Goal: Task Accomplishment & Management: Manage account settings

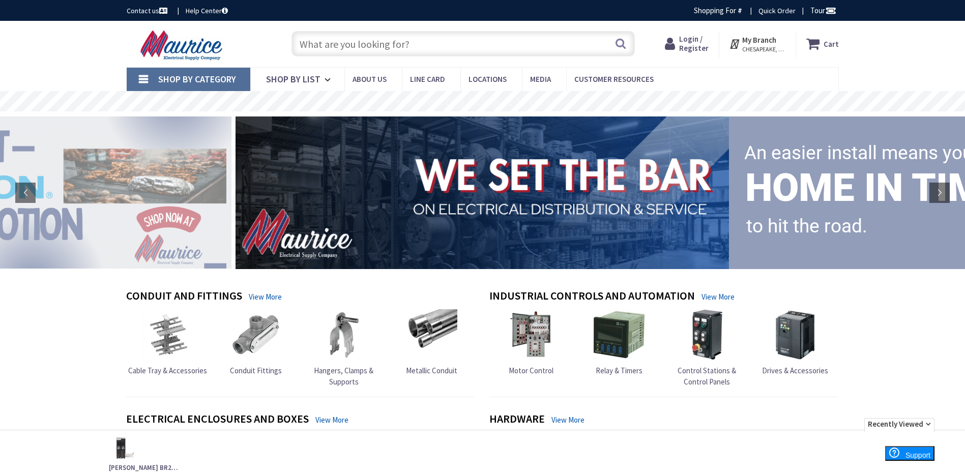
click at [671, 45] on icon at bounding box center [672, 44] width 14 height 18
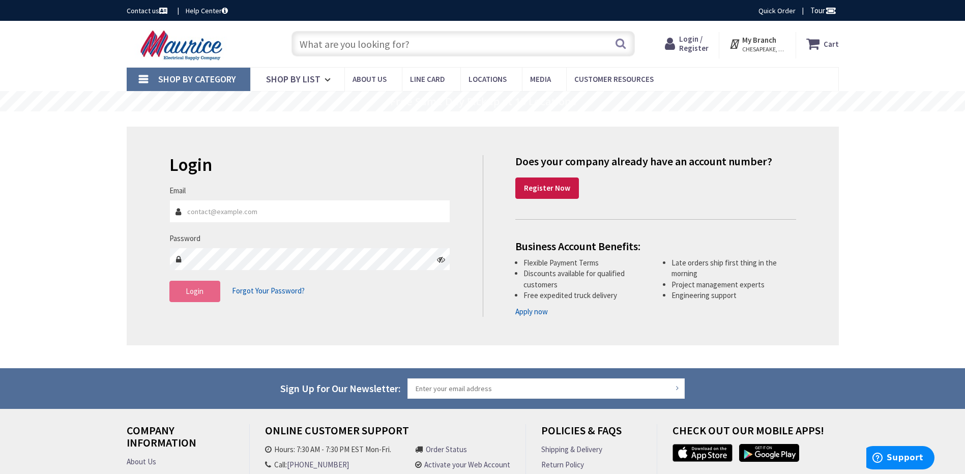
type input "[EMAIL_ADDRESS][DOMAIN_NAME]"
click at [198, 300] on button "Login" at bounding box center [194, 291] width 51 height 21
